Goal: Transaction & Acquisition: Purchase product/service

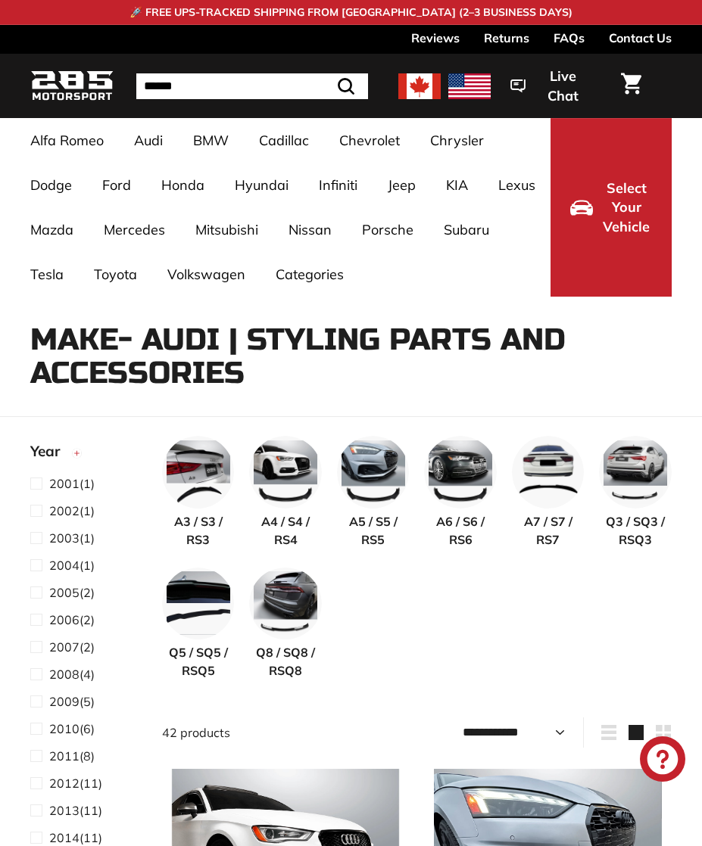
select select "**********"
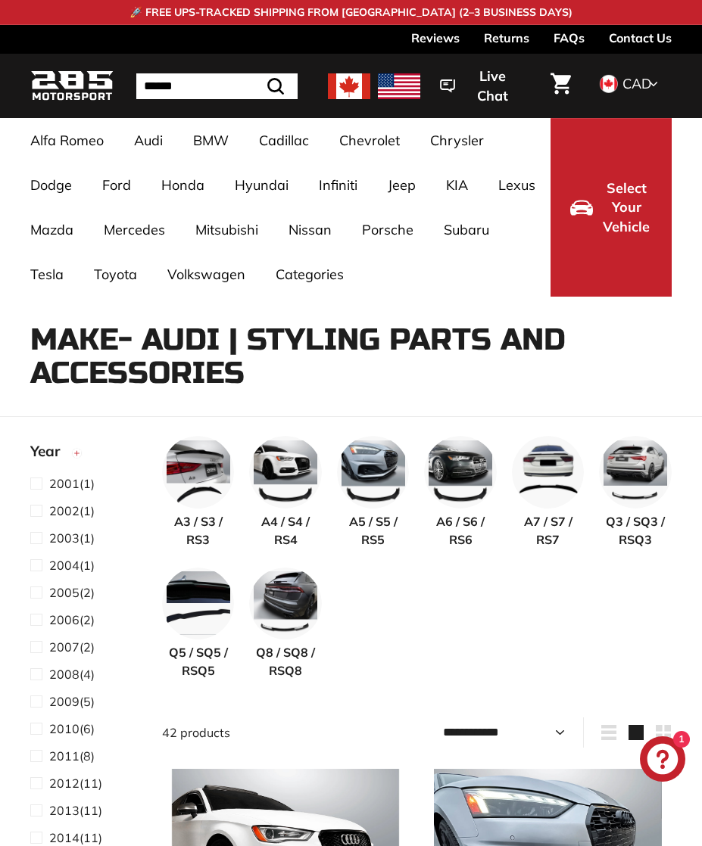
click at [381, 482] on img at bounding box center [373, 472] width 73 height 73
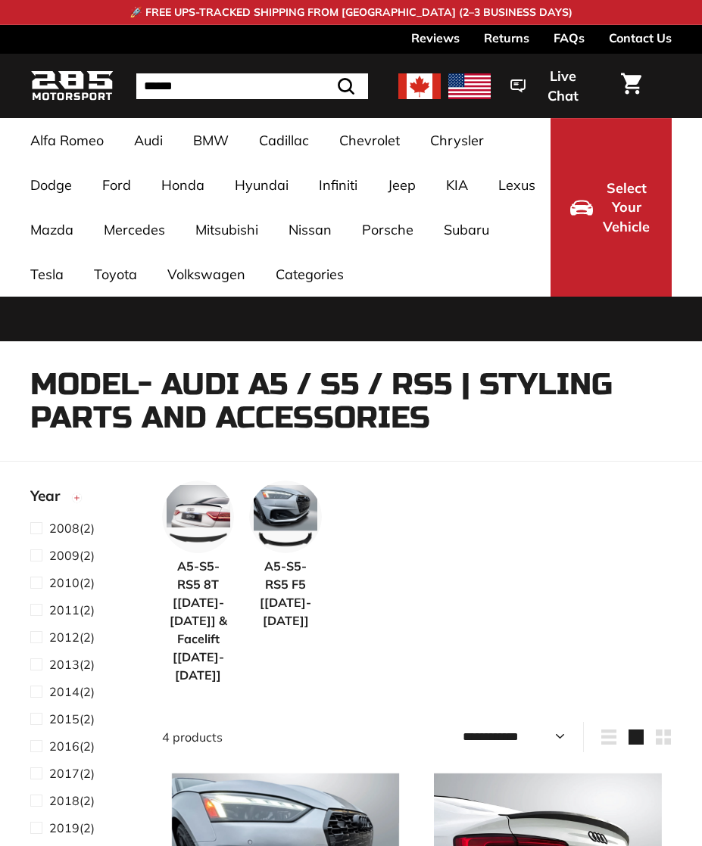
select select "**********"
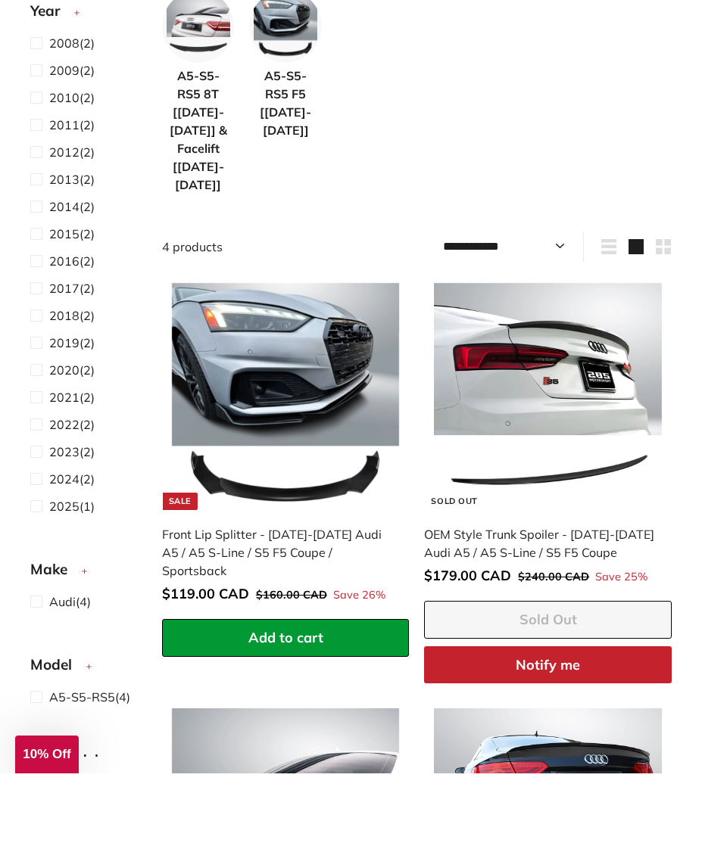
scroll to position [445, 0]
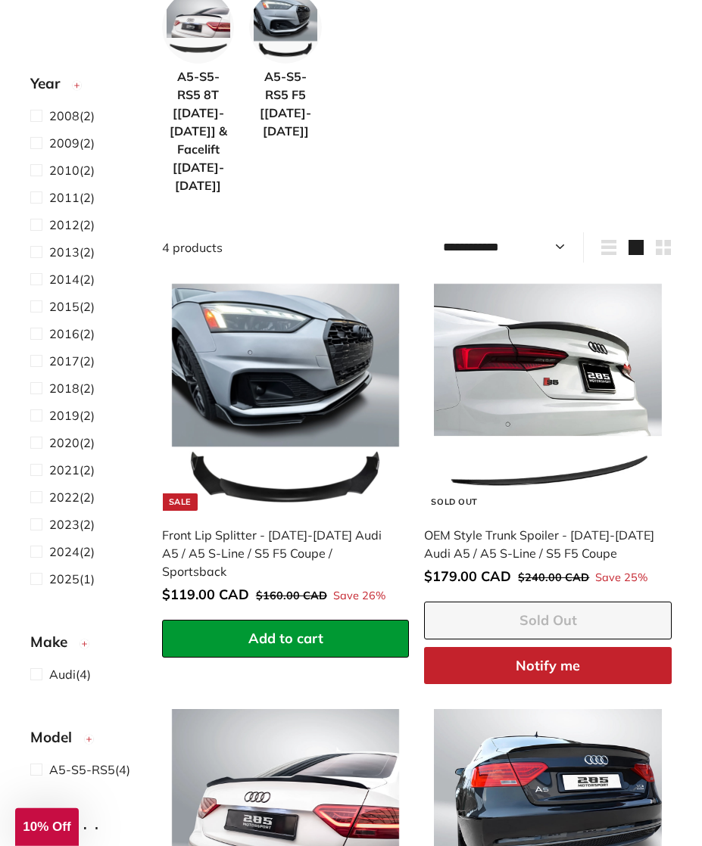
click at [570, 363] on img at bounding box center [547, 397] width 227 height 227
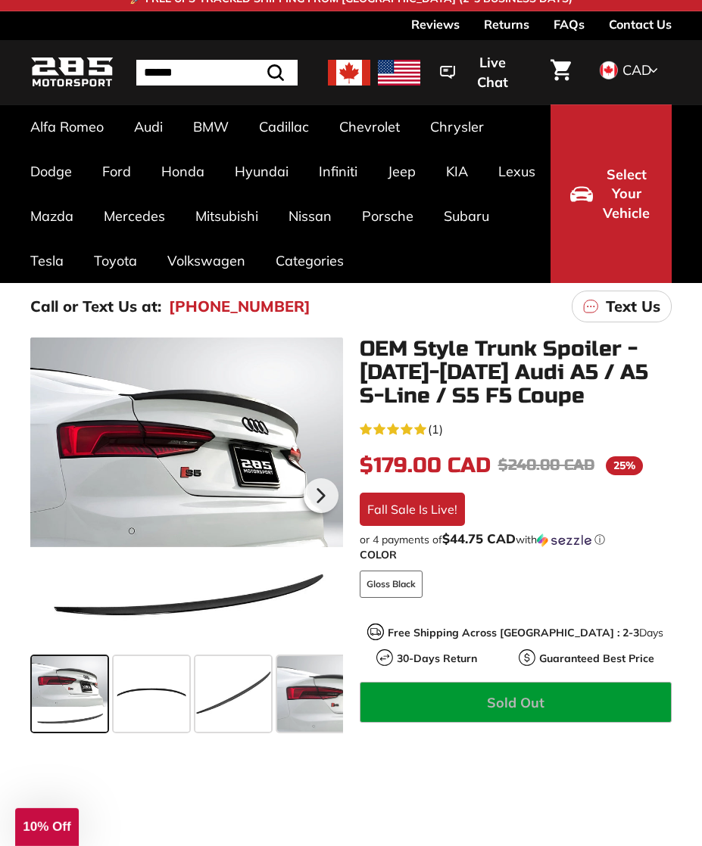
scroll to position [98, 0]
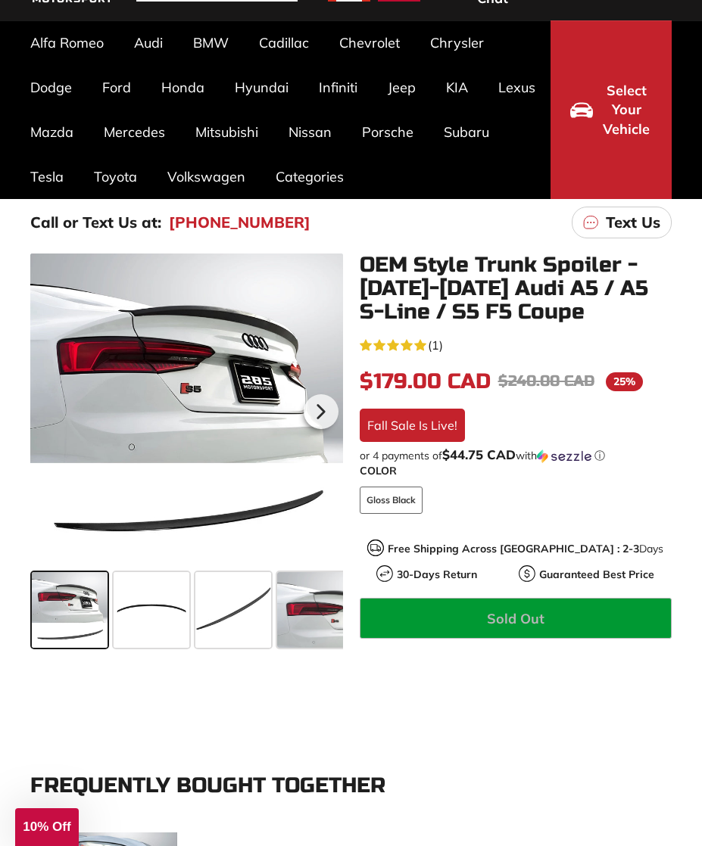
click at [317, 608] on span at bounding box center [333, 610] width 113 height 76
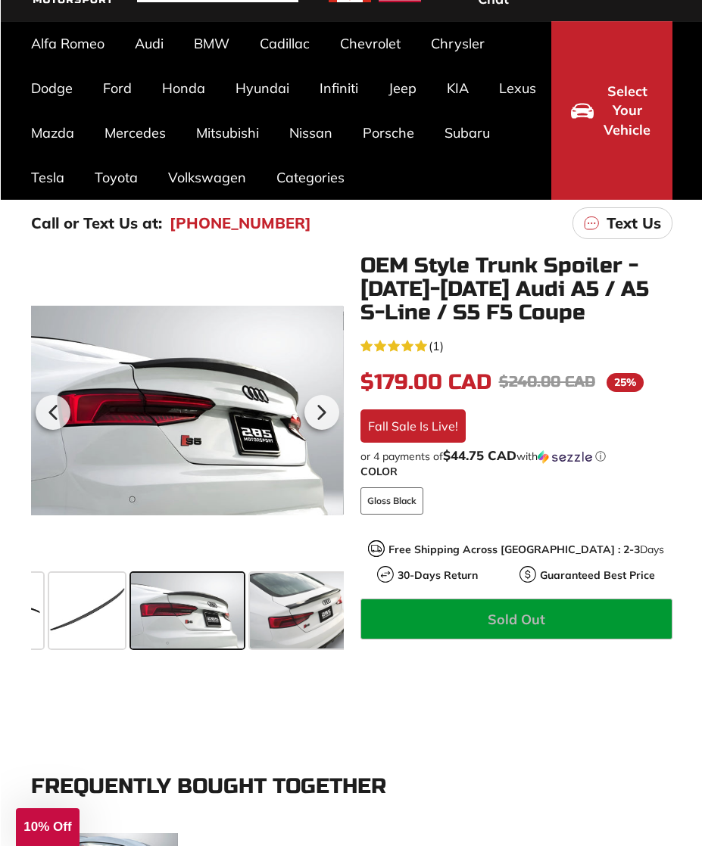
scroll to position [116, 0]
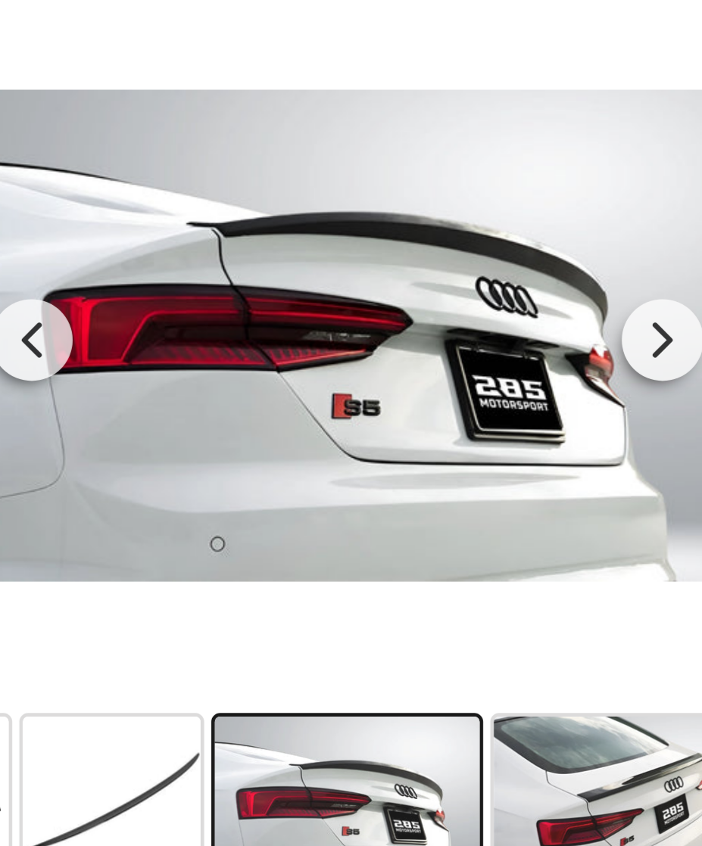
click at [64, 554] on span at bounding box center [86, 592] width 76 height 76
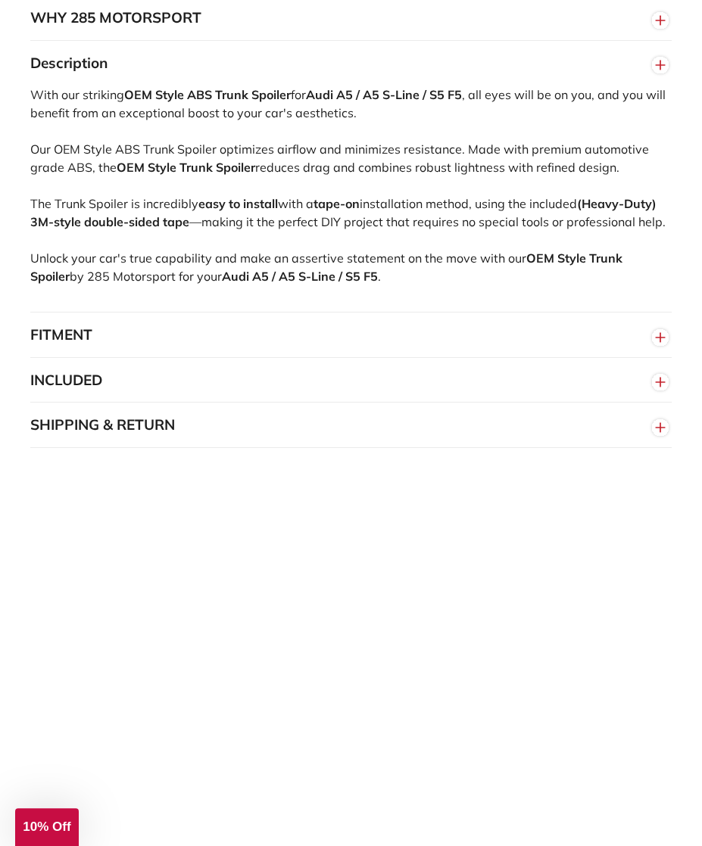
scroll to position [1394, 0]
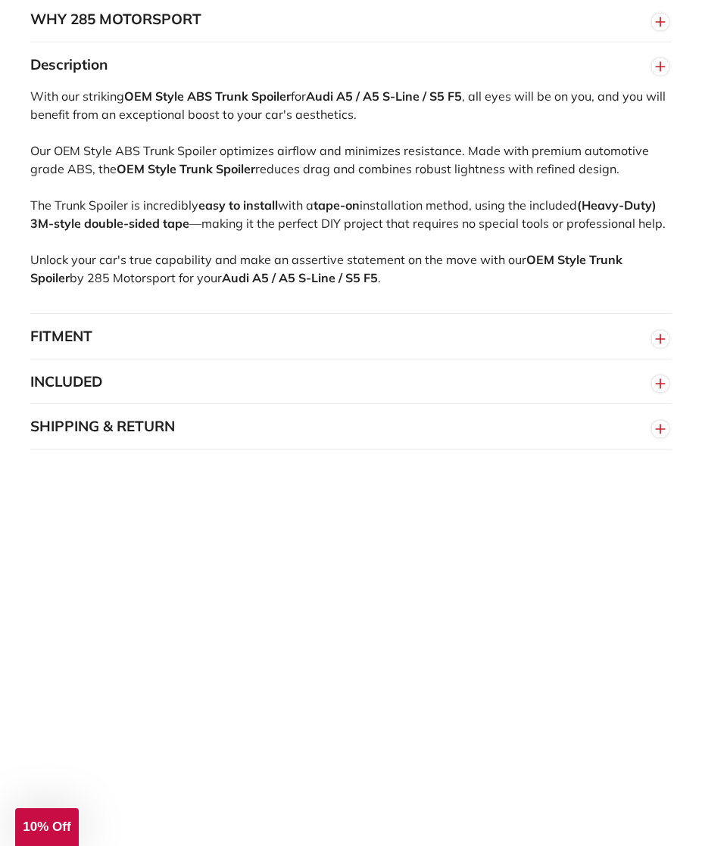
click at [657, 336] on circle "button" at bounding box center [660, 339] width 17 height 17
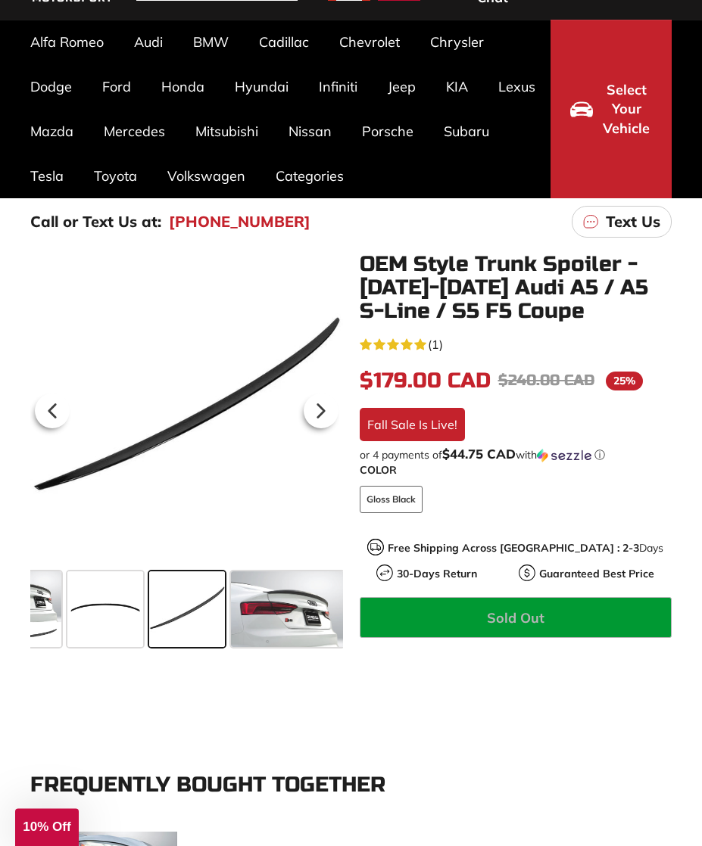
scroll to position [92, 0]
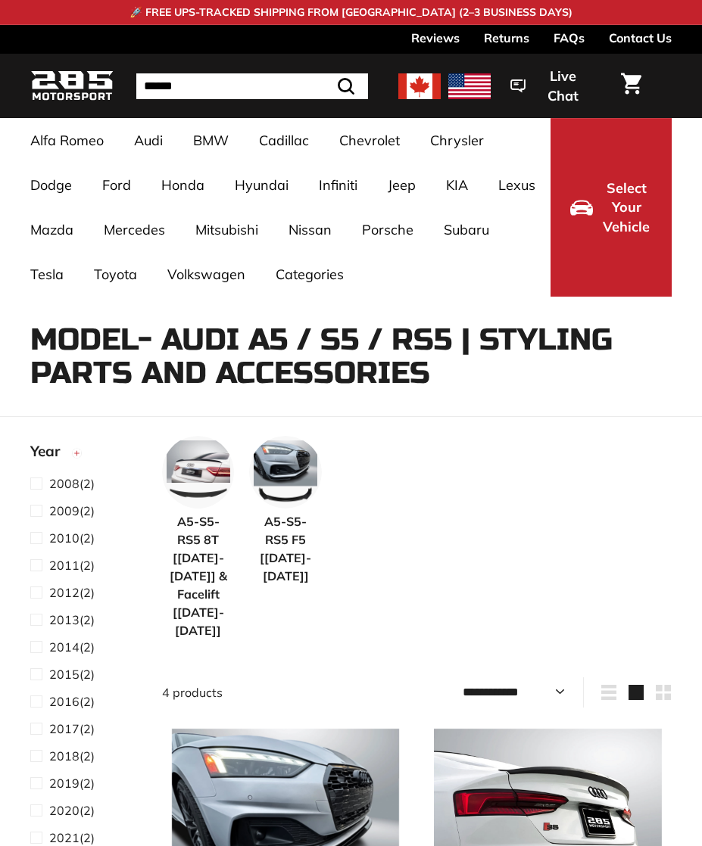
select select "**********"
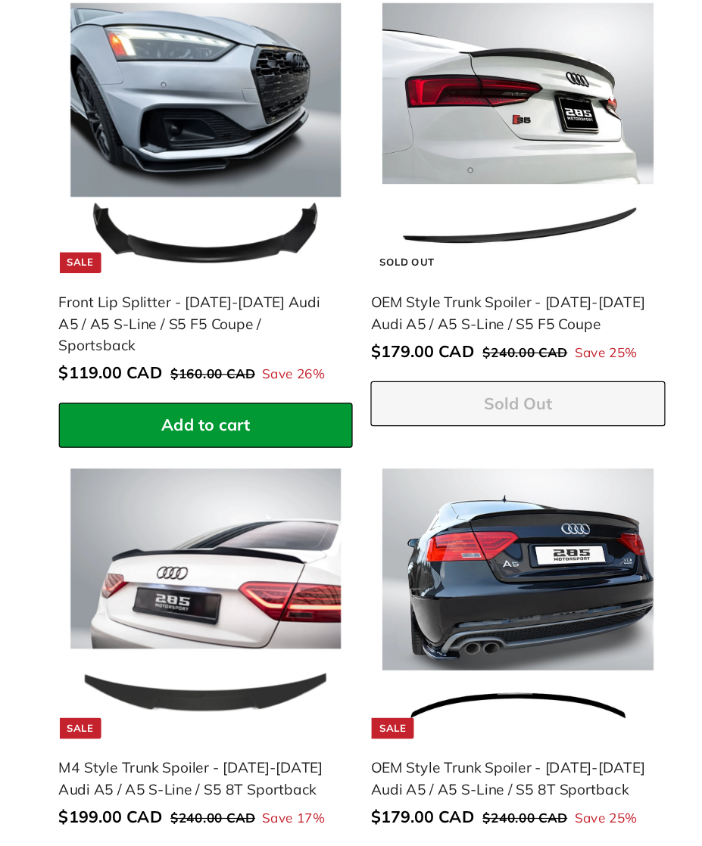
scroll to position [721, 0]
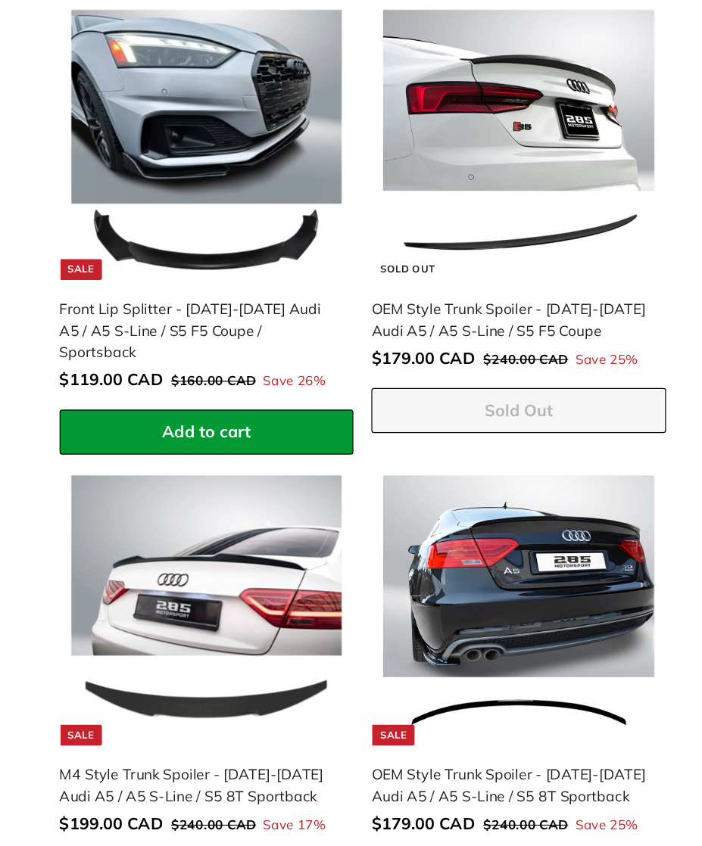
click at [491, 479] on img at bounding box center [547, 513] width 227 height 227
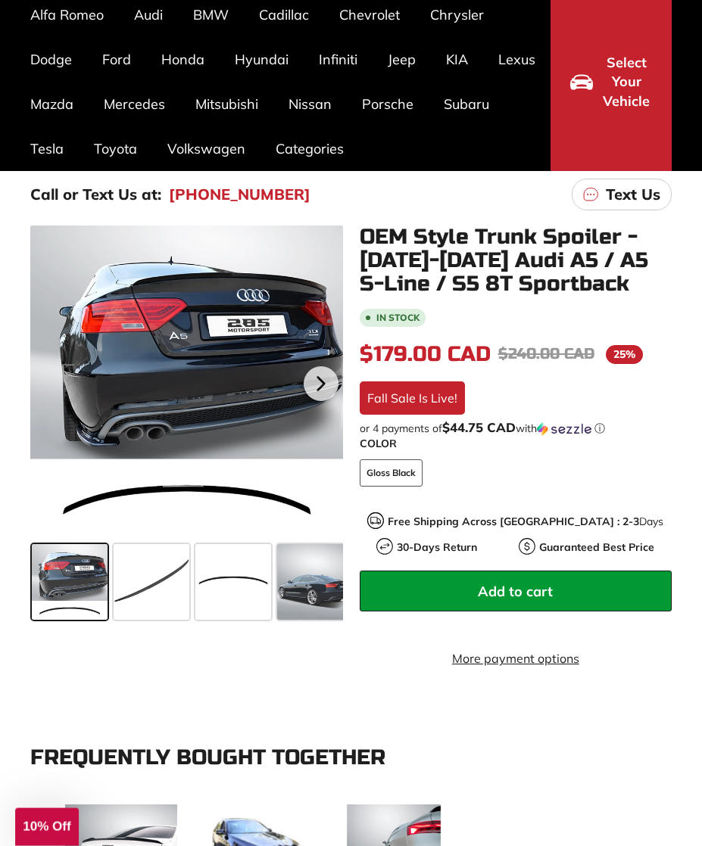
scroll to position [126, 0]
click at [316, 584] on span at bounding box center [315, 582] width 76 height 76
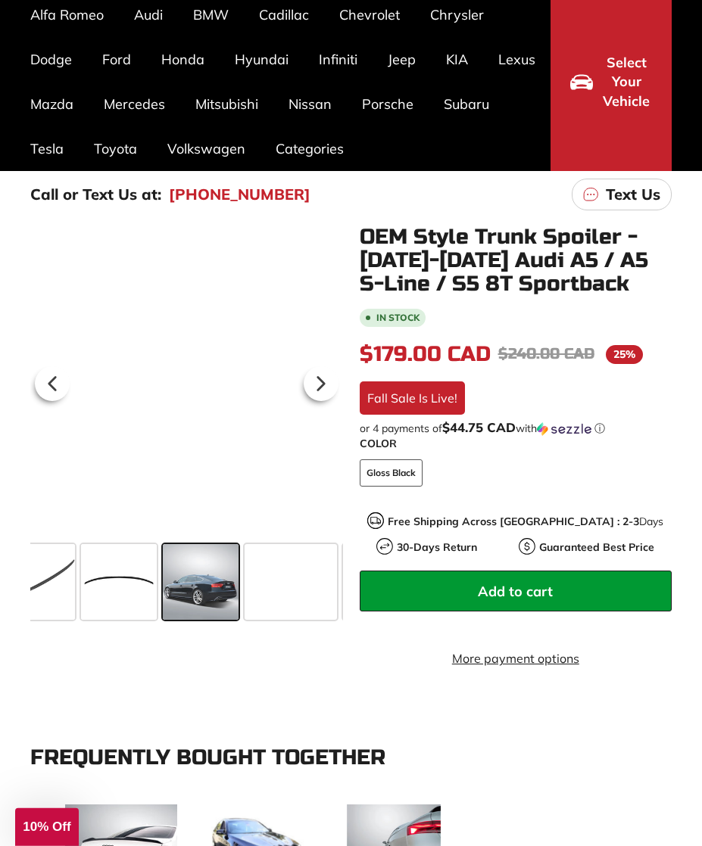
scroll to position [0, 128]
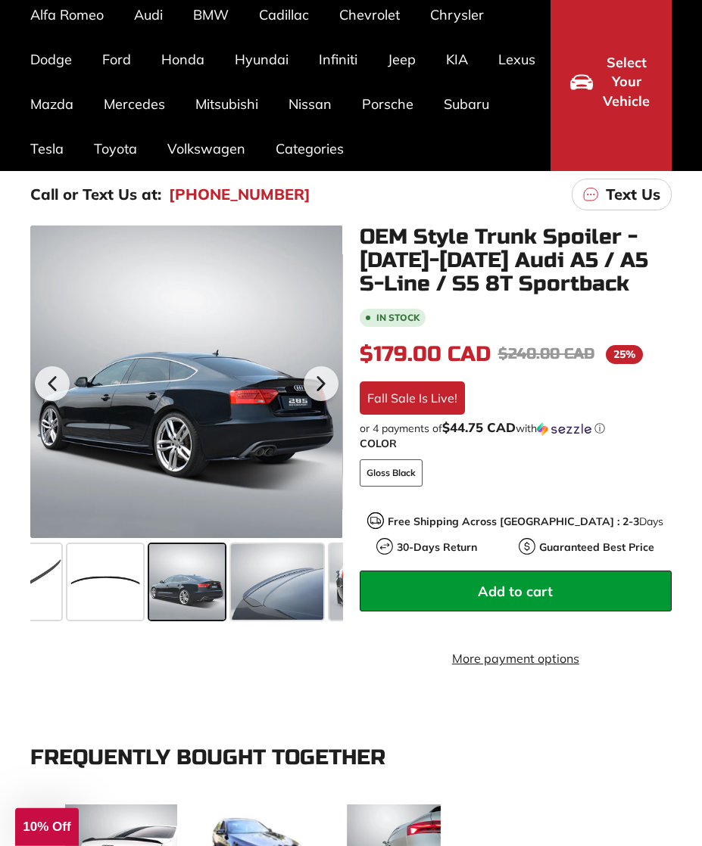
click at [277, 585] on span at bounding box center [277, 582] width 92 height 76
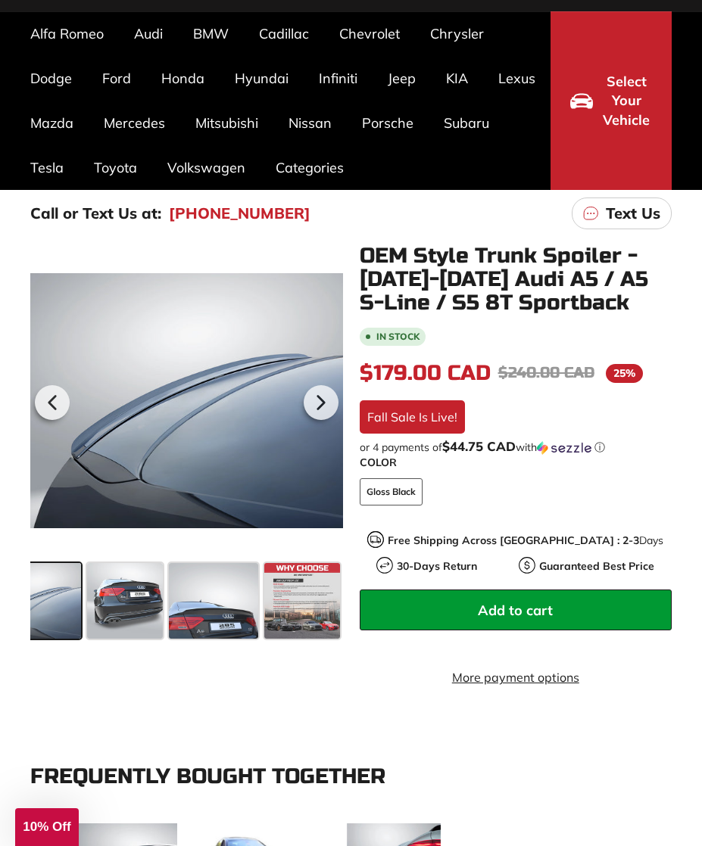
scroll to position [0, 370]
click at [226, 606] on span at bounding box center [213, 601] width 89 height 76
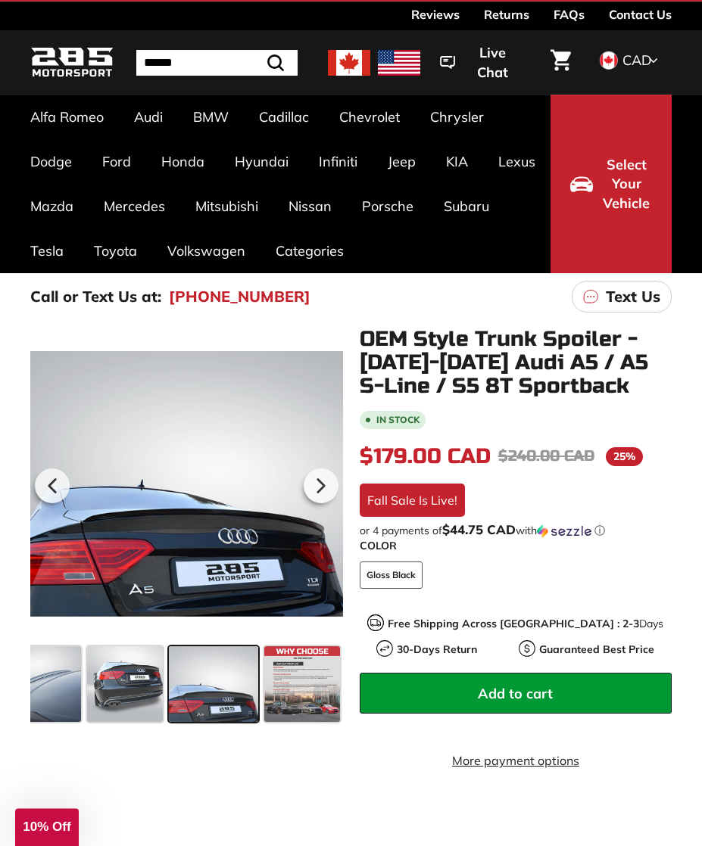
scroll to position [0, 0]
